Goal: Find specific page/section: Find specific page/section

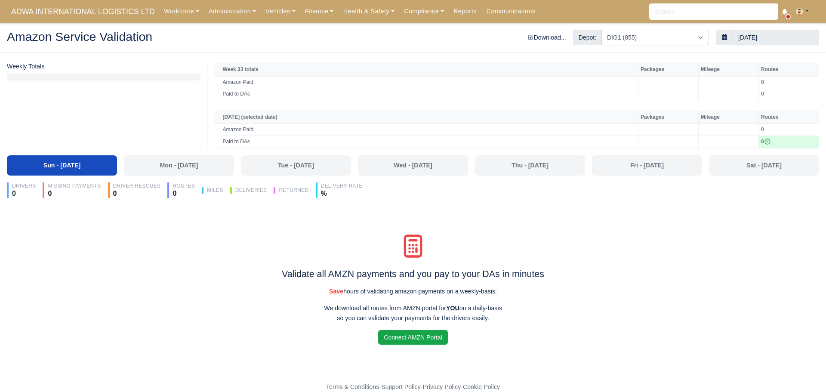
click at [226, 15] on link "Administration" at bounding box center [232, 11] width 57 height 17
click at [175, 14] on link "Workforce" at bounding box center [181, 11] width 45 height 17
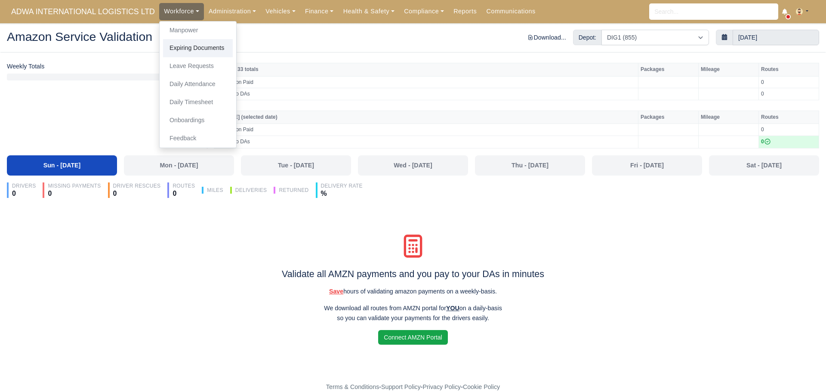
click at [188, 44] on link "Expiring Documents" at bounding box center [198, 48] width 70 height 18
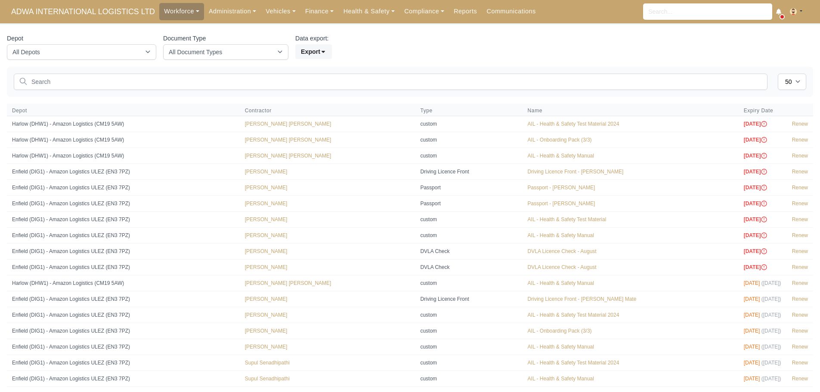
select select "50"
click at [81, 10] on span "ADWA INTERNATIONAL LOGISTICS LTD" at bounding box center [83, 11] width 152 height 17
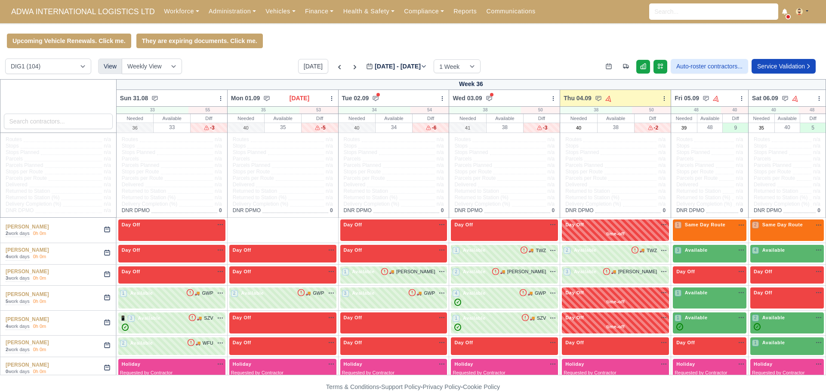
click at [60, 67] on select "DIG1 (104) DHW1 (59)" at bounding box center [48, 66] width 86 height 15
click at [52, 68] on select "DIG1 (104) DHW1 (59)" at bounding box center [48, 66] width 86 height 15
select select "2"
click at [5, 60] on select "DIG1 (104) DHW1 (59)" at bounding box center [48, 66] width 86 height 15
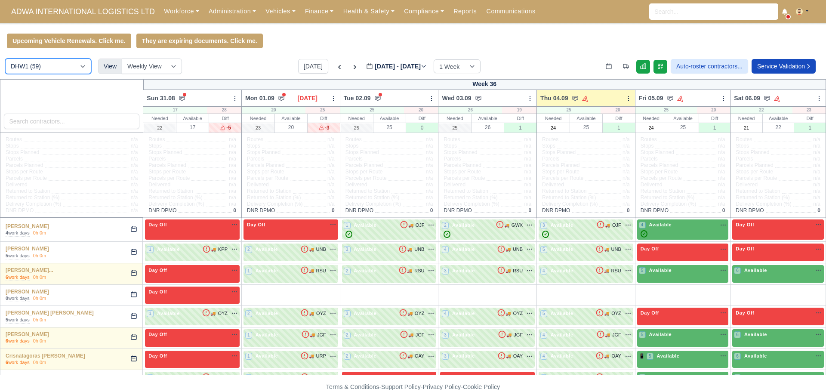
click at [28, 68] on select "DIG1 (104) DHW1 (59)" at bounding box center [48, 66] width 86 height 15
select select "1"
click at [5, 60] on select "DIG1 (104) DHW1 (59)" at bounding box center [48, 66] width 86 height 15
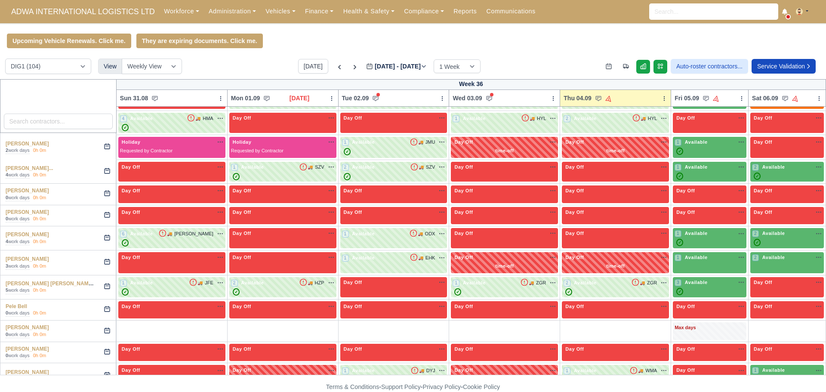
scroll to position [1871, 0]
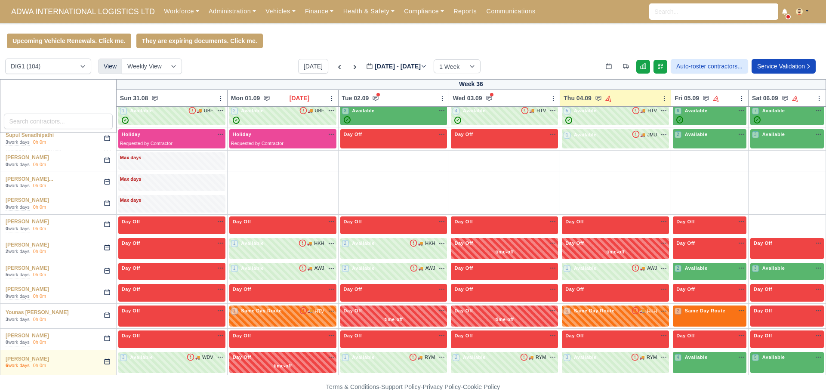
drag, startPoint x: 3, startPoint y: 229, endPoint x: 43, endPoint y: 400, distance: 174.9
click at [43, 391] on html "ADWA INTERNATIONAL LOGISTICS LTD Workforce Manpower Expiring Documents Leave Re…" at bounding box center [413, 196] width 826 height 392
copy body "[PERSON_NAME] 2 work days 0h 0m Day Off Available + Day Off Available Day Off A…"
